Goal: Information Seeking & Learning: Learn about a topic

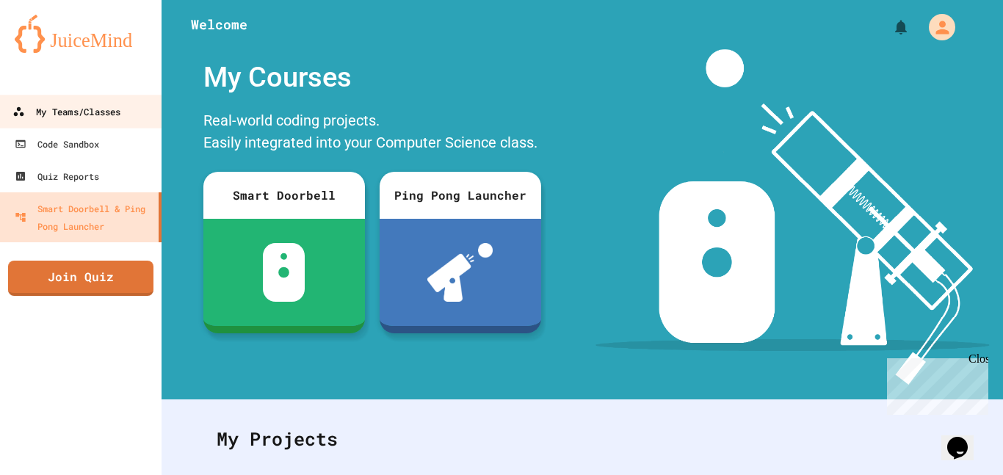
click at [87, 118] on div "My Teams/Classes" at bounding box center [66, 112] width 108 height 18
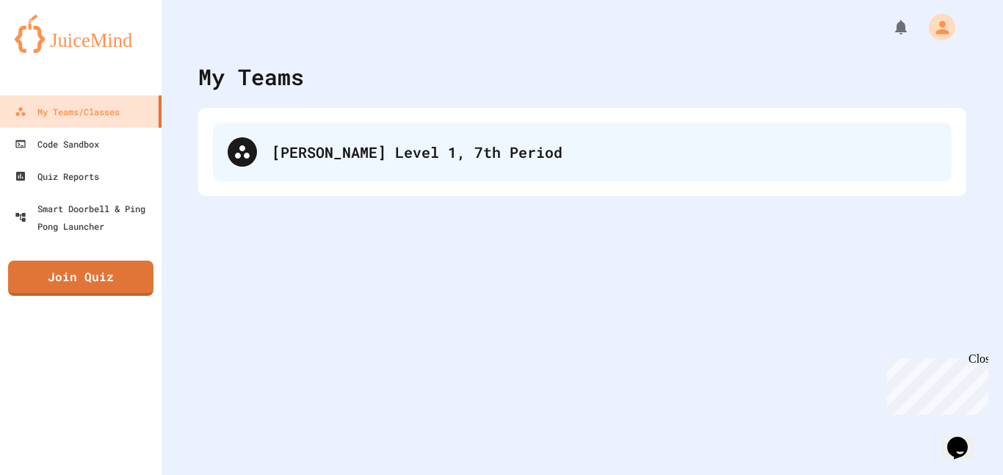
click at [313, 145] on div "[PERSON_NAME] Level 1, 7th Period" at bounding box center [604, 152] width 665 height 22
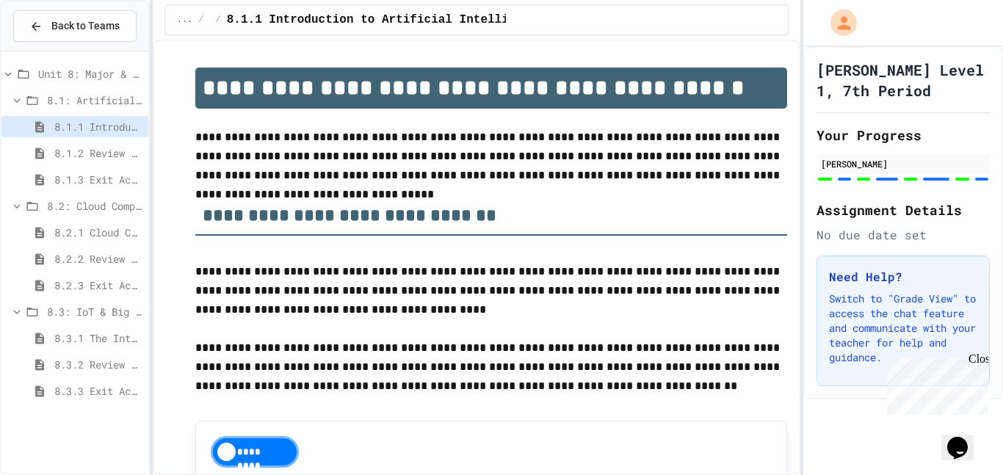
click at [104, 386] on span "8.3.3 Exit Activity - IoT Data Detective Challenge" at bounding box center [98, 390] width 88 height 15
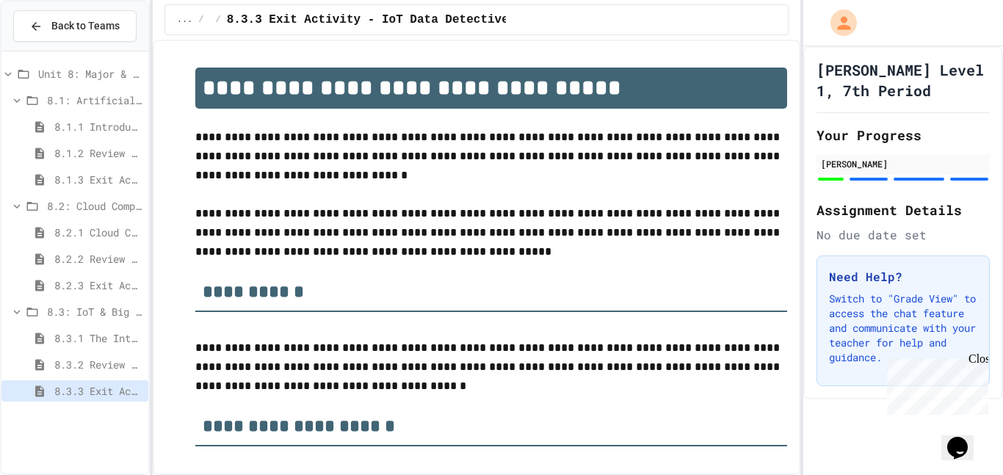
click at [130, 312] on span "8.3: IoT & Big Data" at bounding box center [94, 311] width 95 height 15
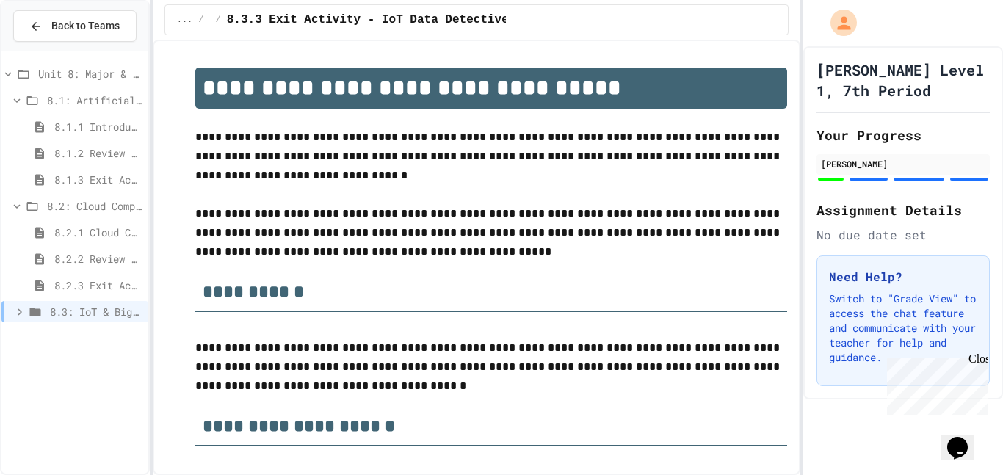
click at [113, 305] on span "8.3: IoT & Big Data" at bounding box center [96, 311] width 93 height 15
